Goal: Information Seeking & Learning: Learn about a topic

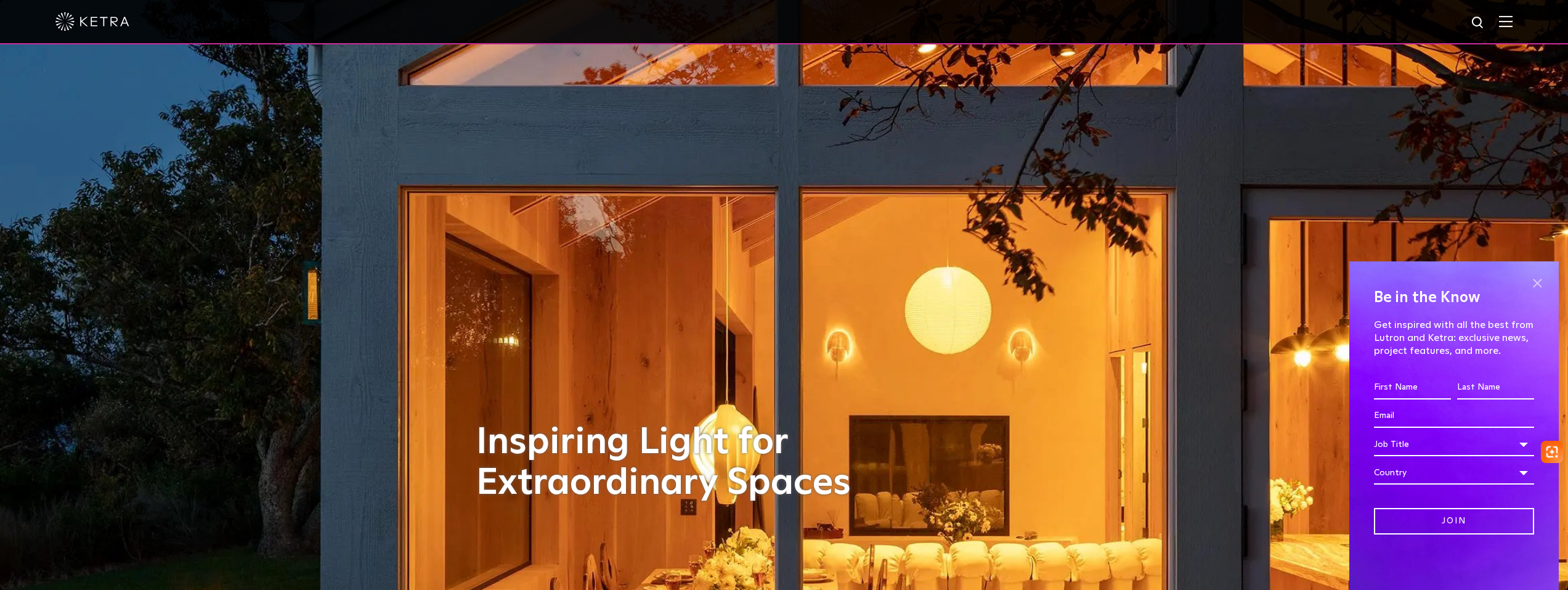
click at [1535, 282] on span at bounding box center [1537, 282] width 18 height 18
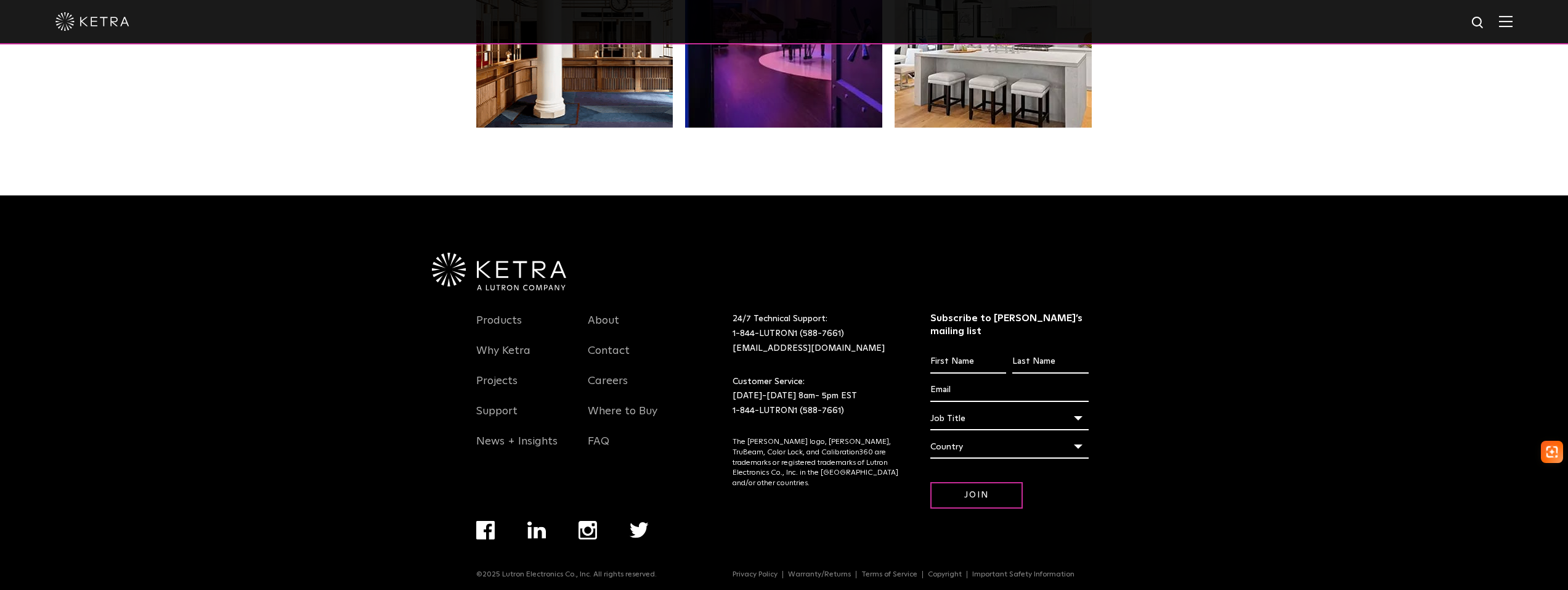
scroll to position [2592, 0]
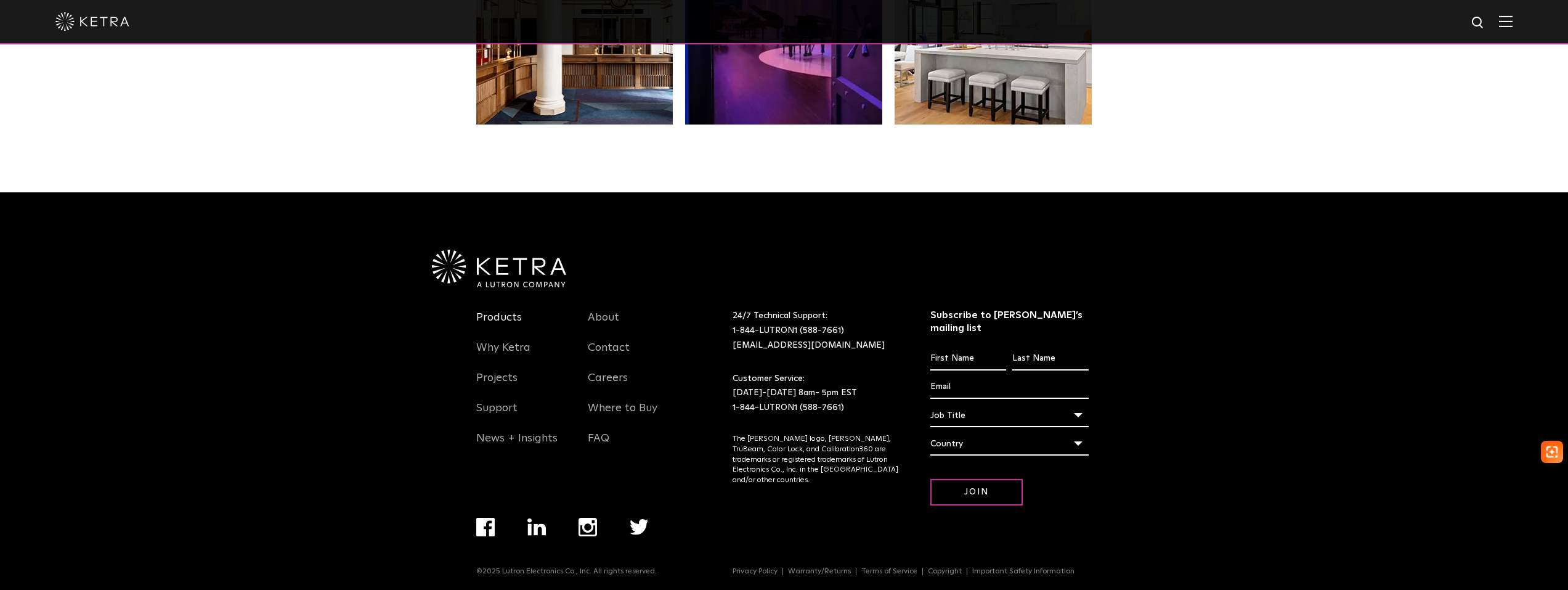
click at [504, 320] on link "Products" at bounding box center [499, 324] width 46 height 29
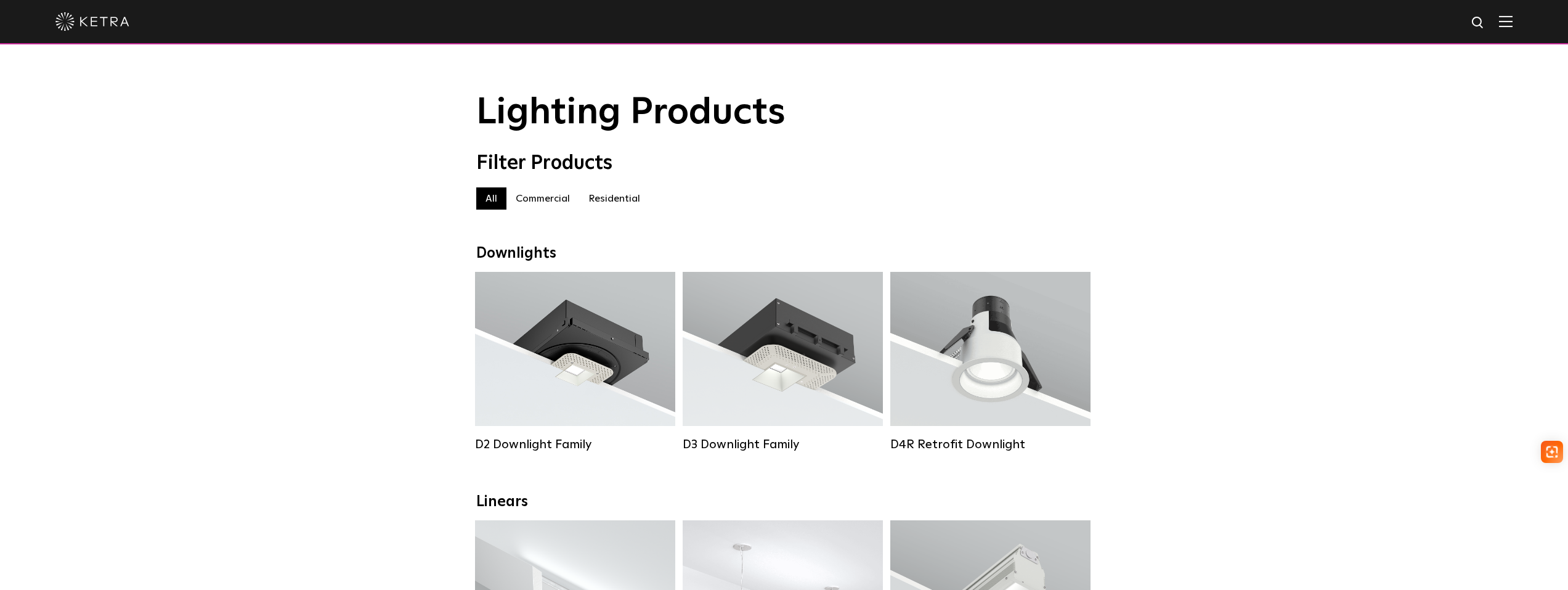
click at [543, 207] on label "Commercial" at bounding box center [543, 199] width 73 height 22
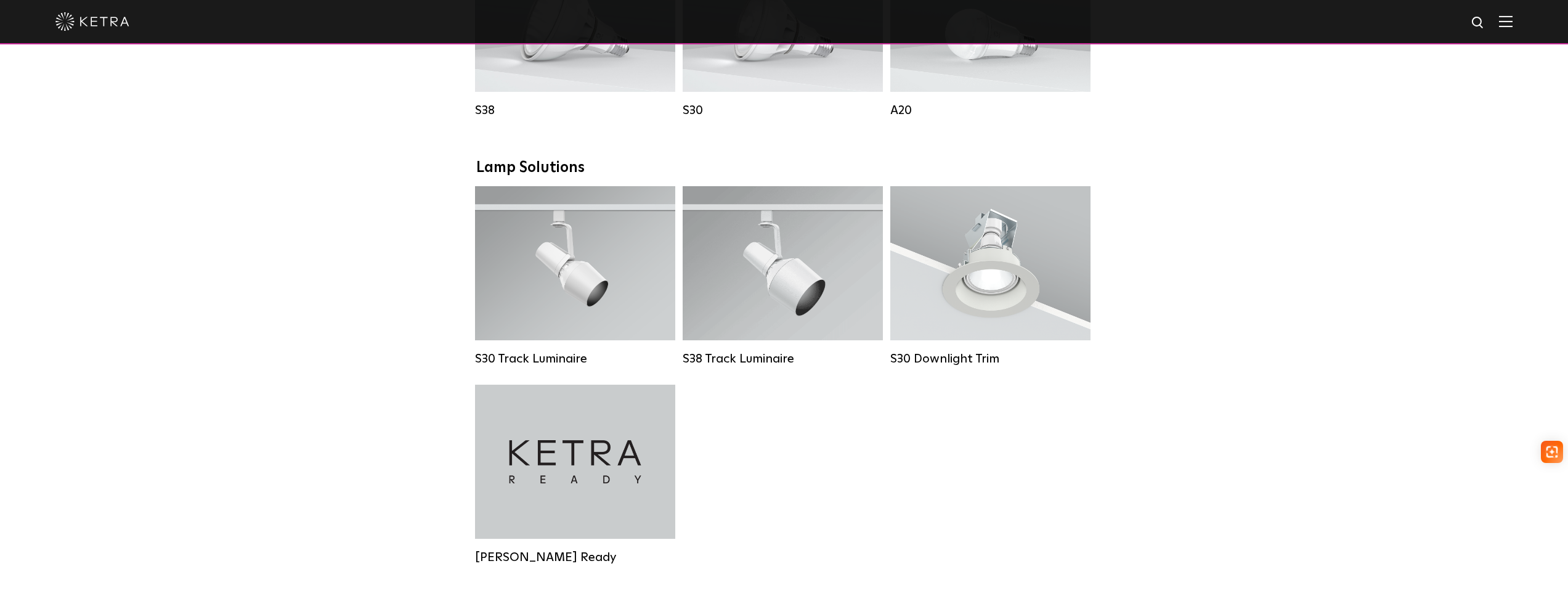
scroll to position [1048, 0]
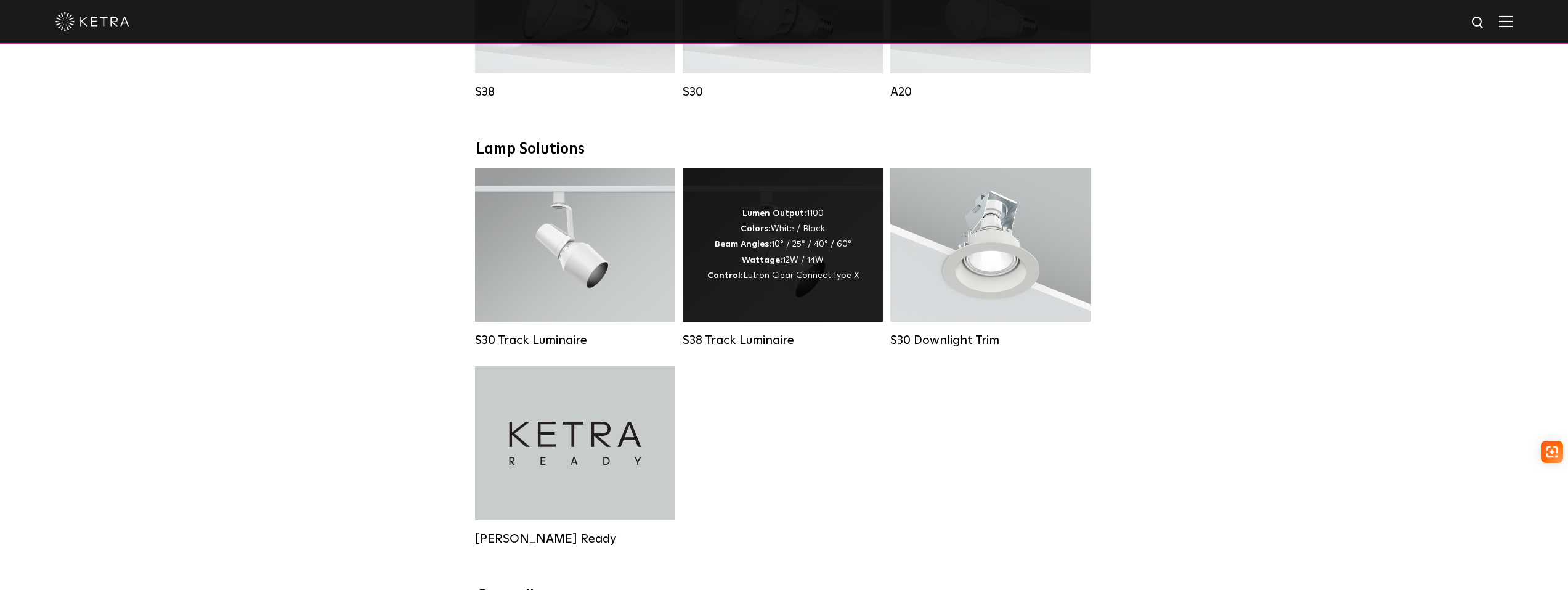
click at [759, 265] on strong "Wattage:" at bounding box center [762, 260] width 41 height 9
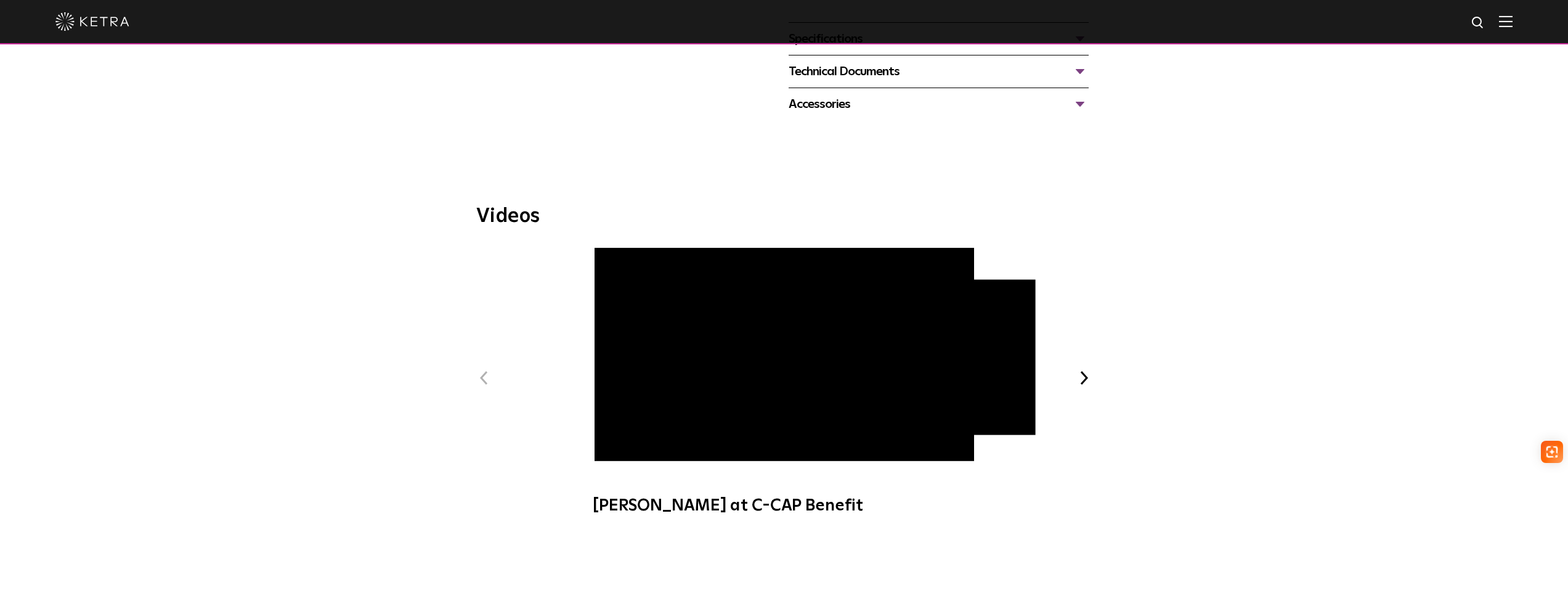
scroll to position [555, 0]
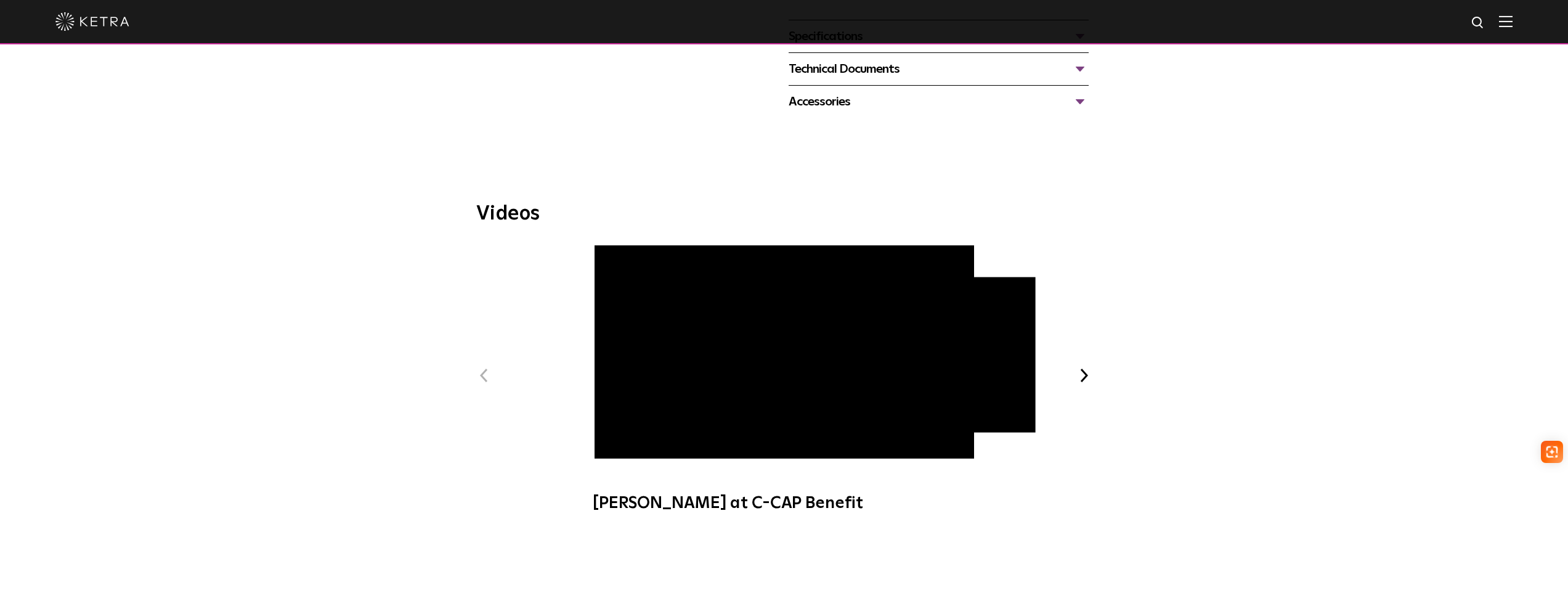
click at [618, 430] on span "[PERSON_NAME] at C-CAP Benefit" at bounding box center [784, 385] width 414 height 280
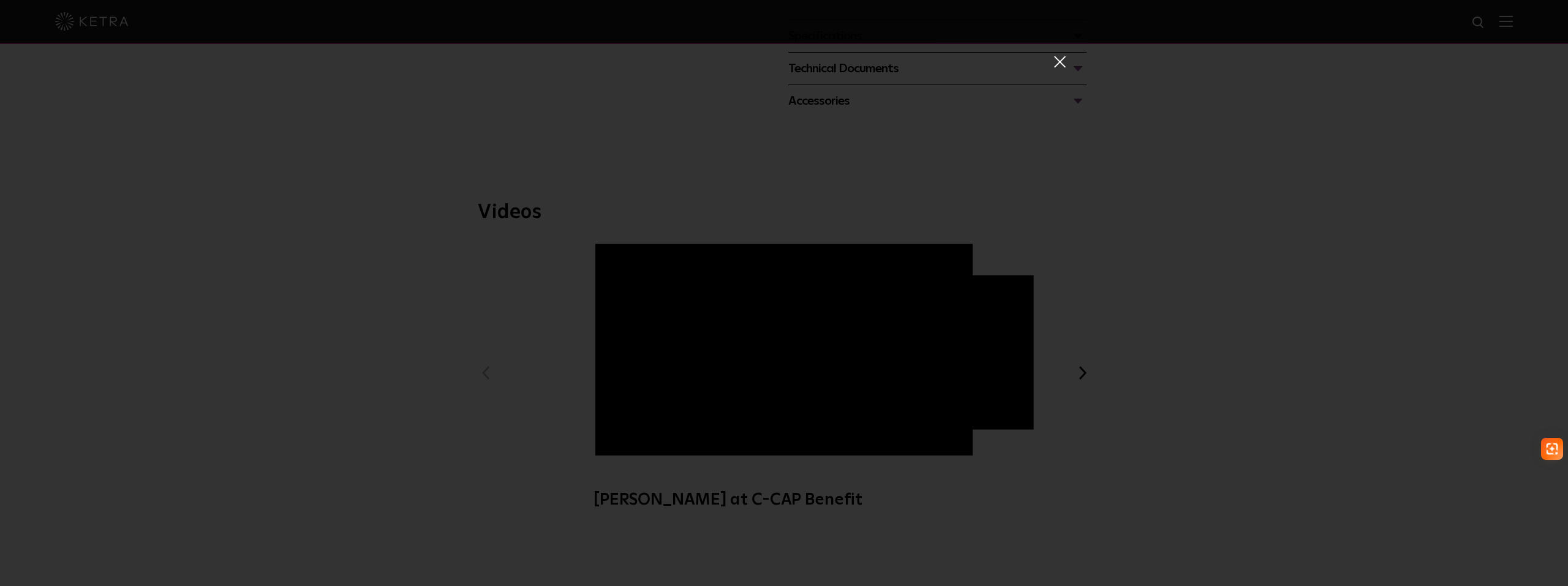
click at [1053, 58] on span at bounding box center [1059, 61] width 14 height 12
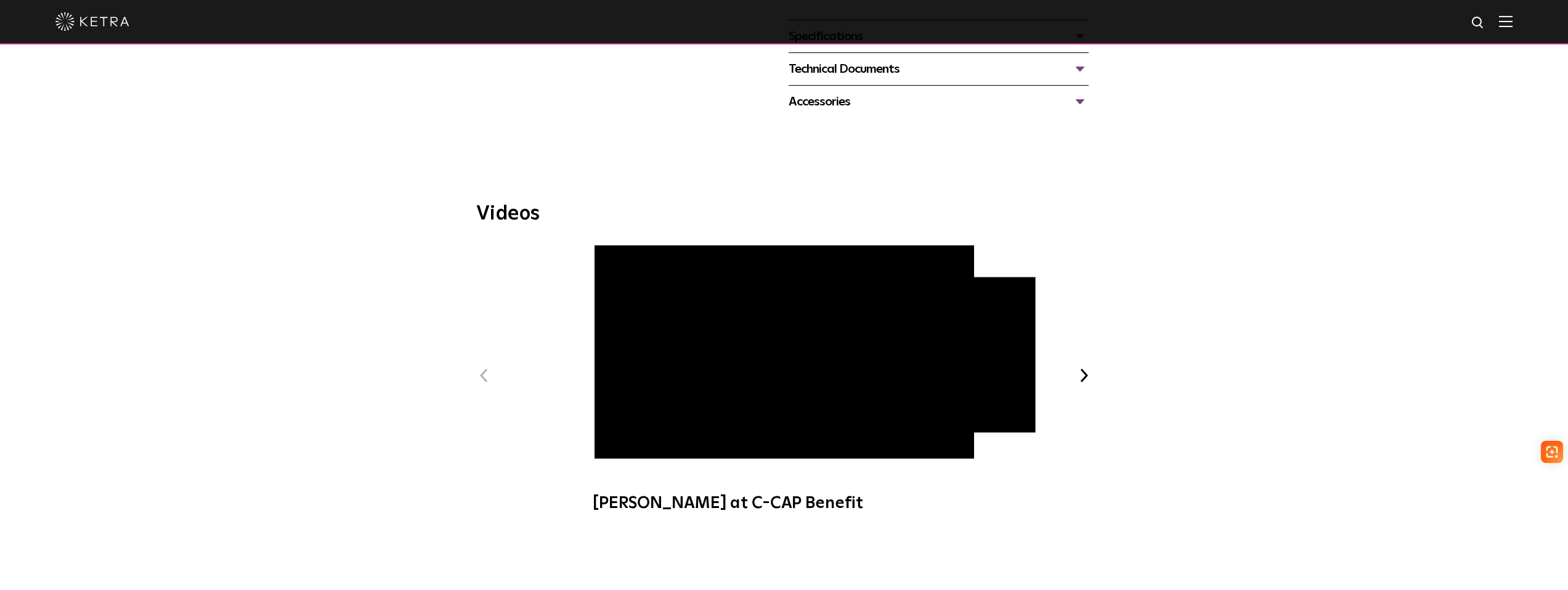
click at [1081, 368] on button "Next" at bounding box center [1085, 375] width 16 height 16
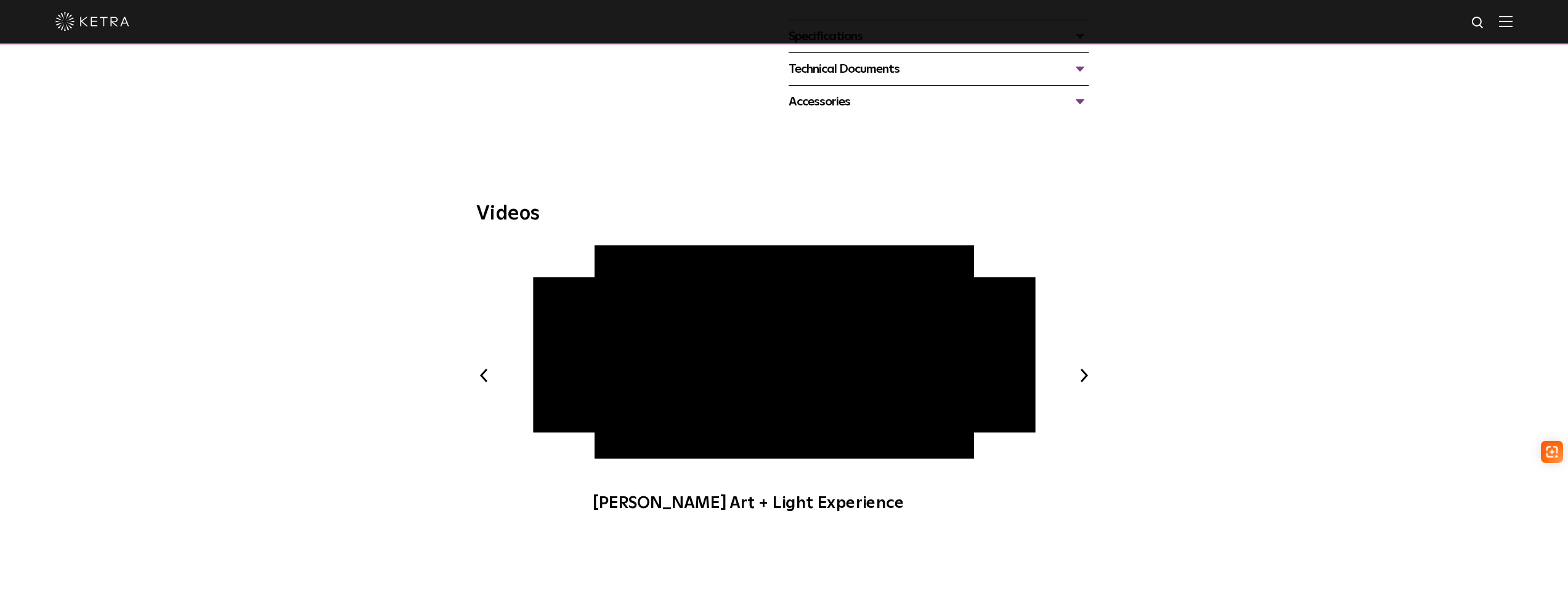
click at [618, 404] on span "Ketra Art + Light Experience" at bounding box center [784, 385] width 414 height 280
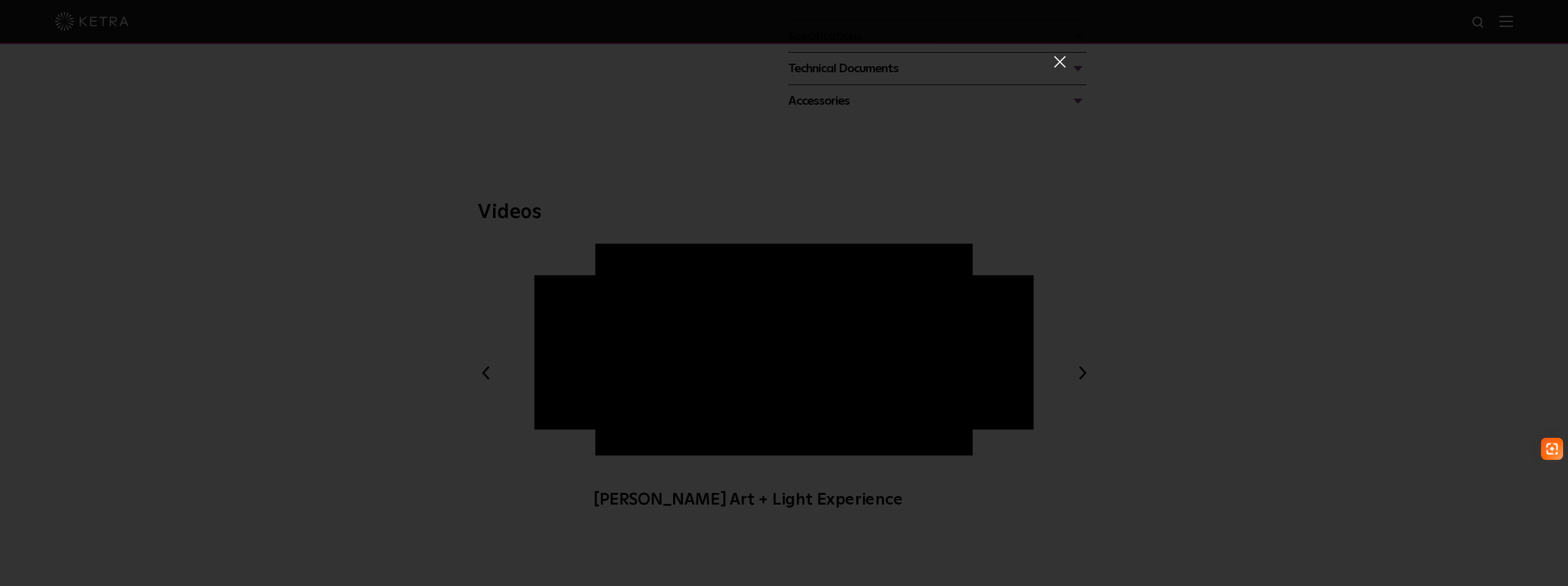
click at [1052, 67] on span at bounding box center [1059, 61] width 14 height 12
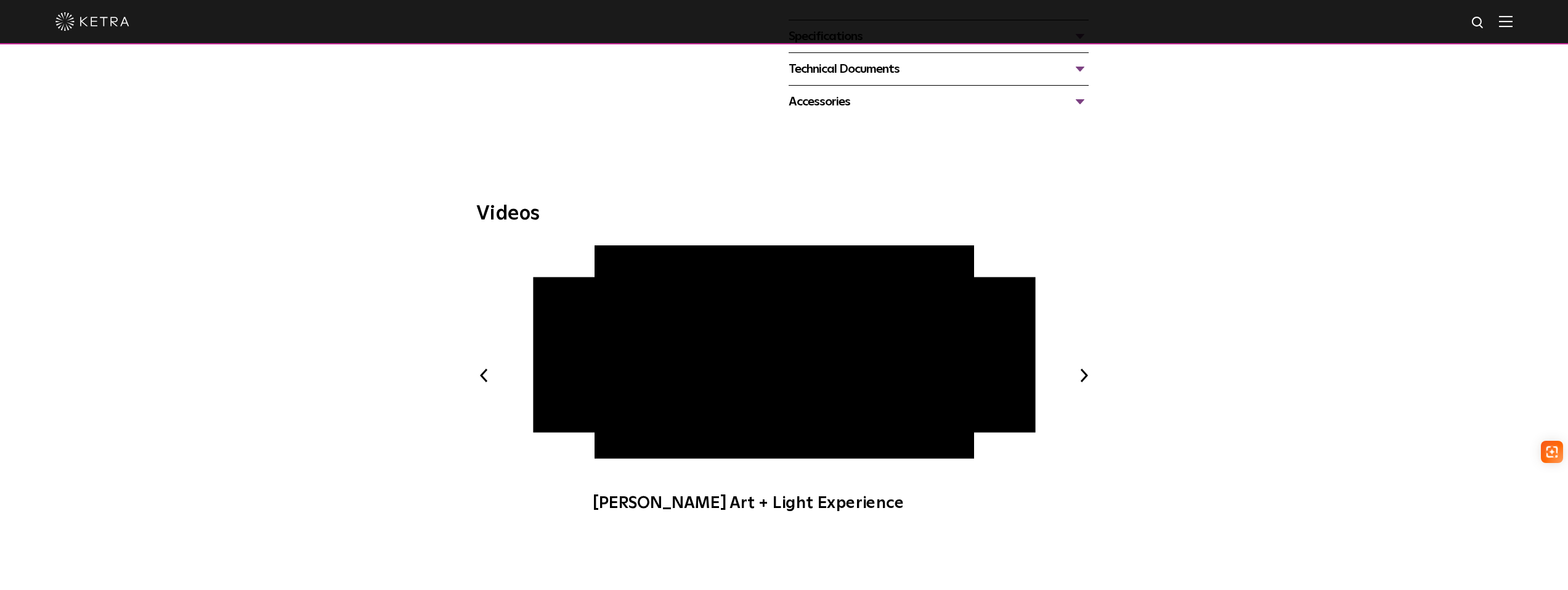
click at [1080, 368] on button "Next" at bounding box center [1085, 375] width 16 height 16
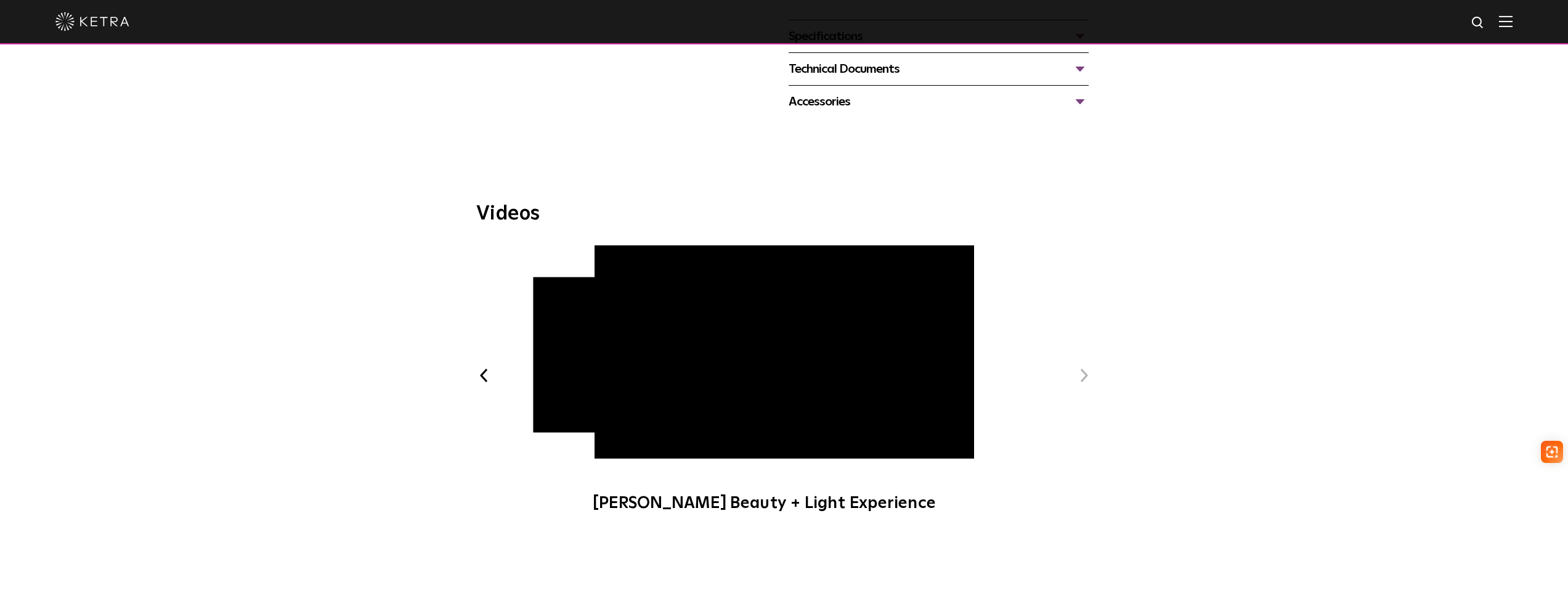
click at [616, 436] on span "Ketra Beauty + Light Experience" at bounding box center [784, 385] width 414 height 280
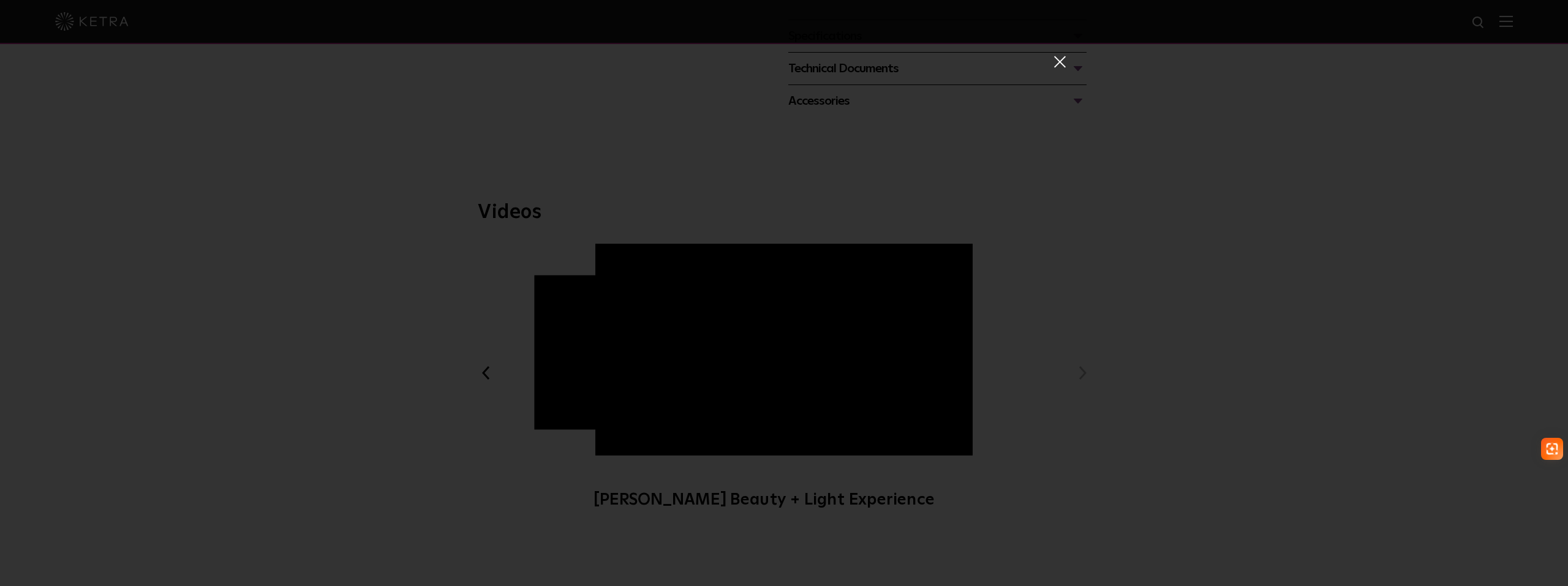
click at [1052, 64] on span at bounding box center [1059, 61] width 14 height 12
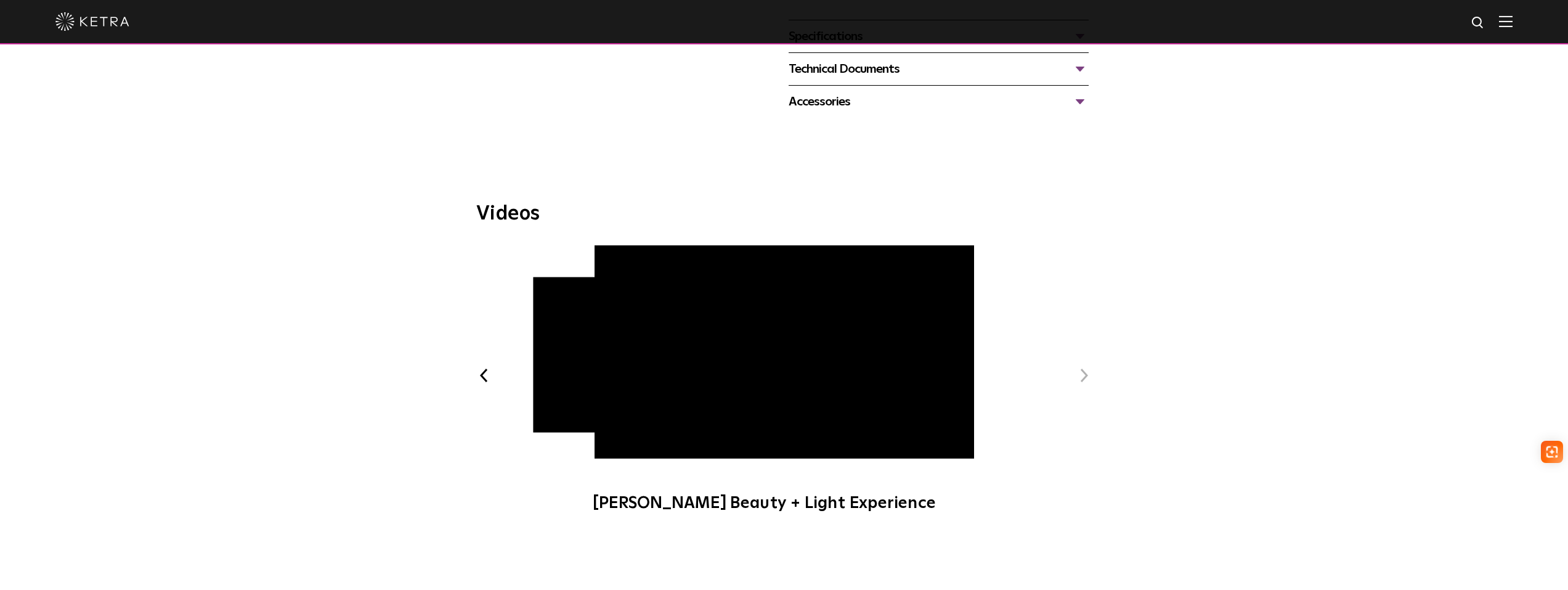
click at [1086, 368] on button "Next" at bounding box center [1085, 375] width 16 height 16
